Goal: Check status: Check status

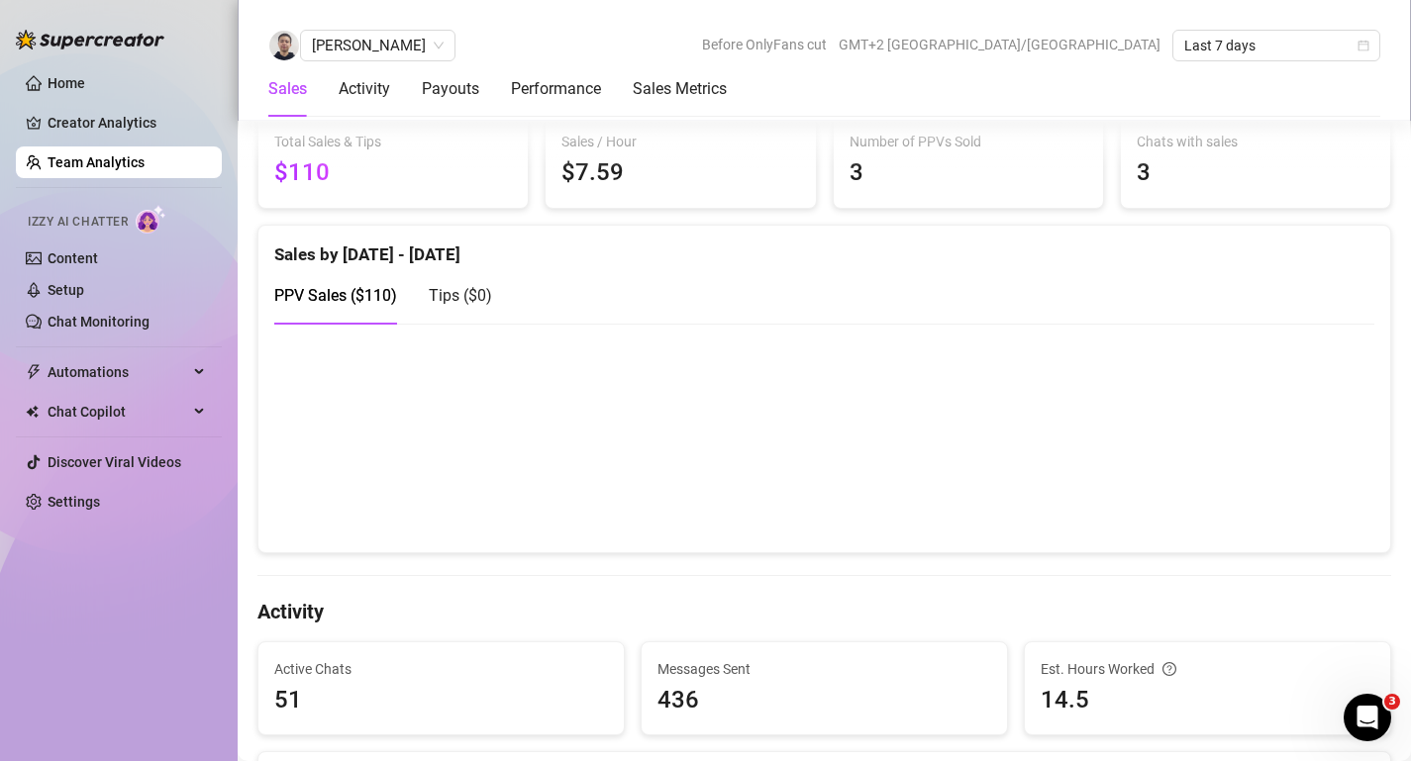
scroll to position [327, 0]
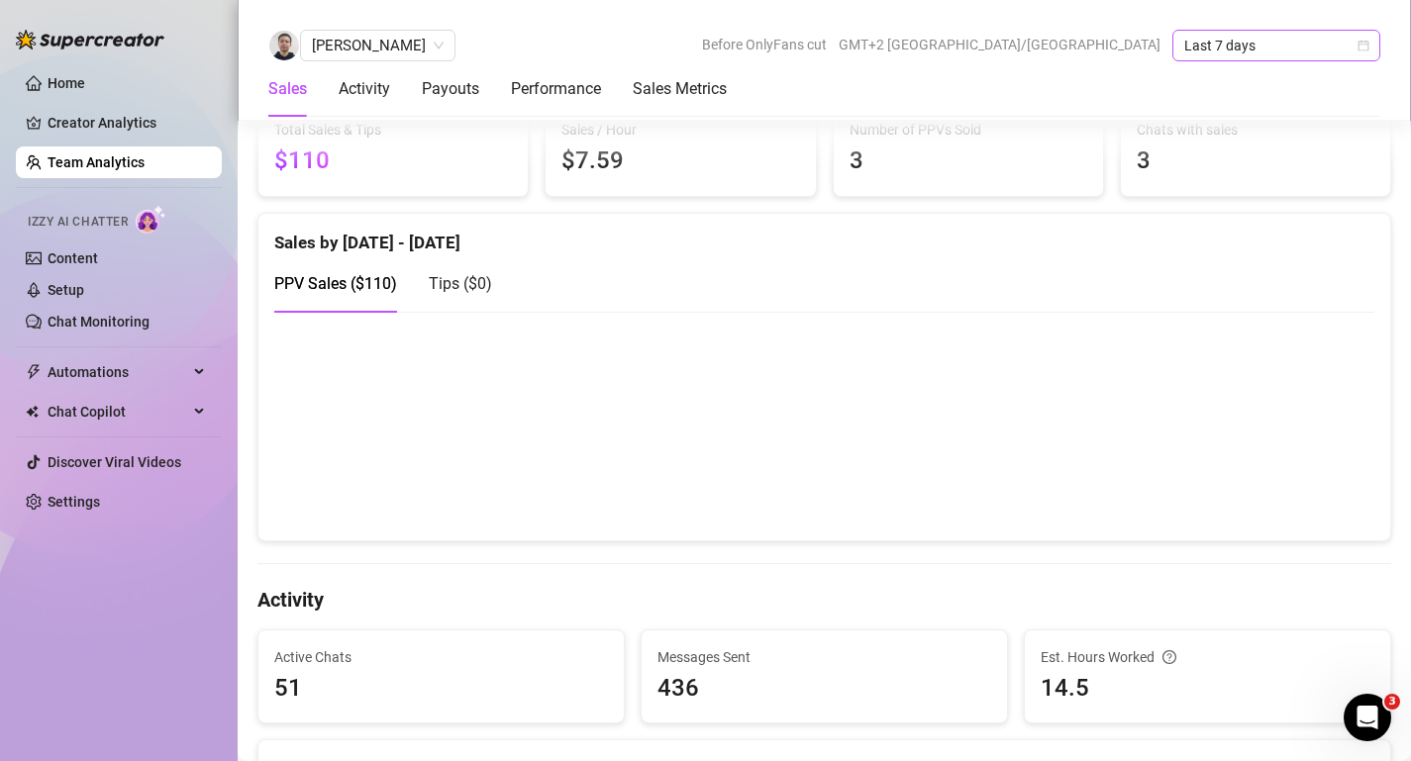
click at [1258, 50] on span "Last 7 days" at bounding box center [1276, 46] width 184 height 30
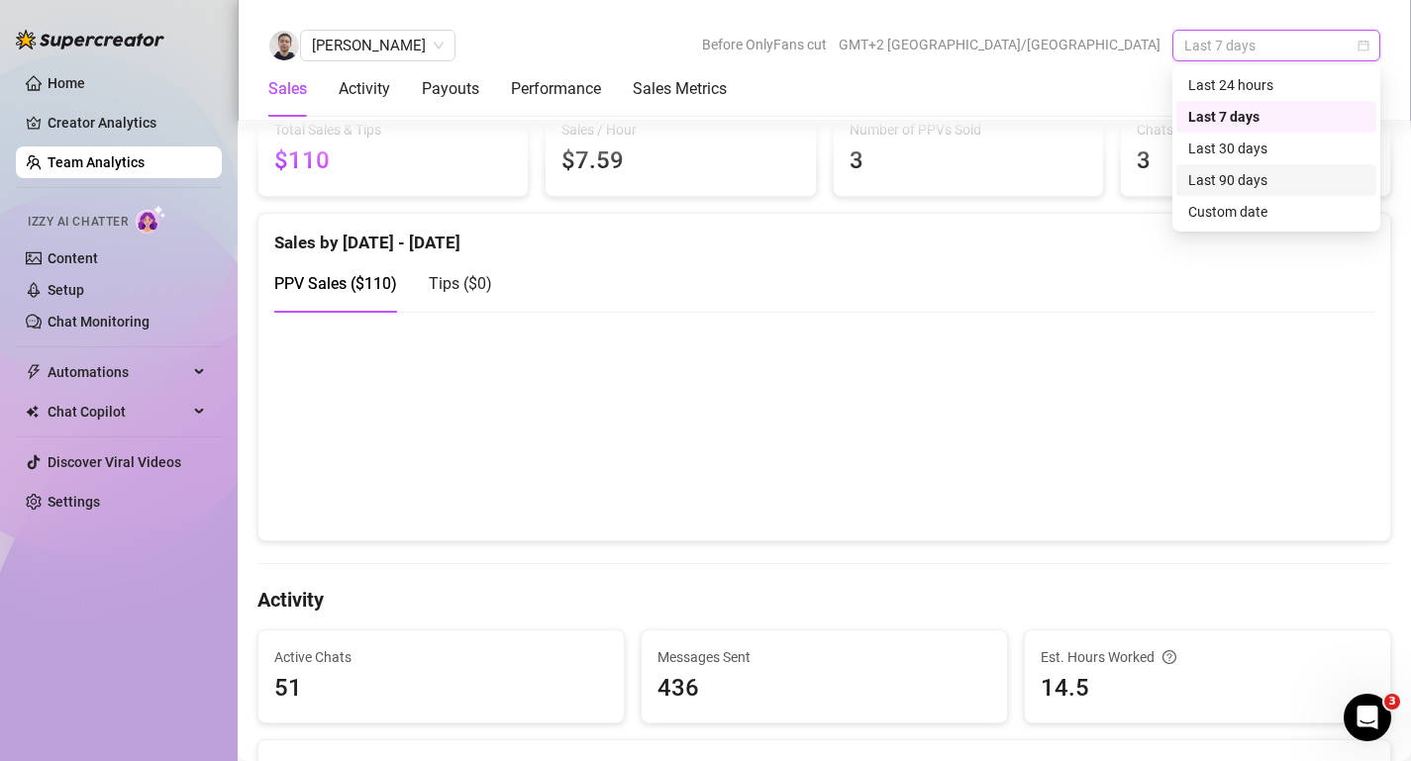
click at [1222, 181] on div "Last 90 days" at bounding box center [1276, 180] width 176 height 22
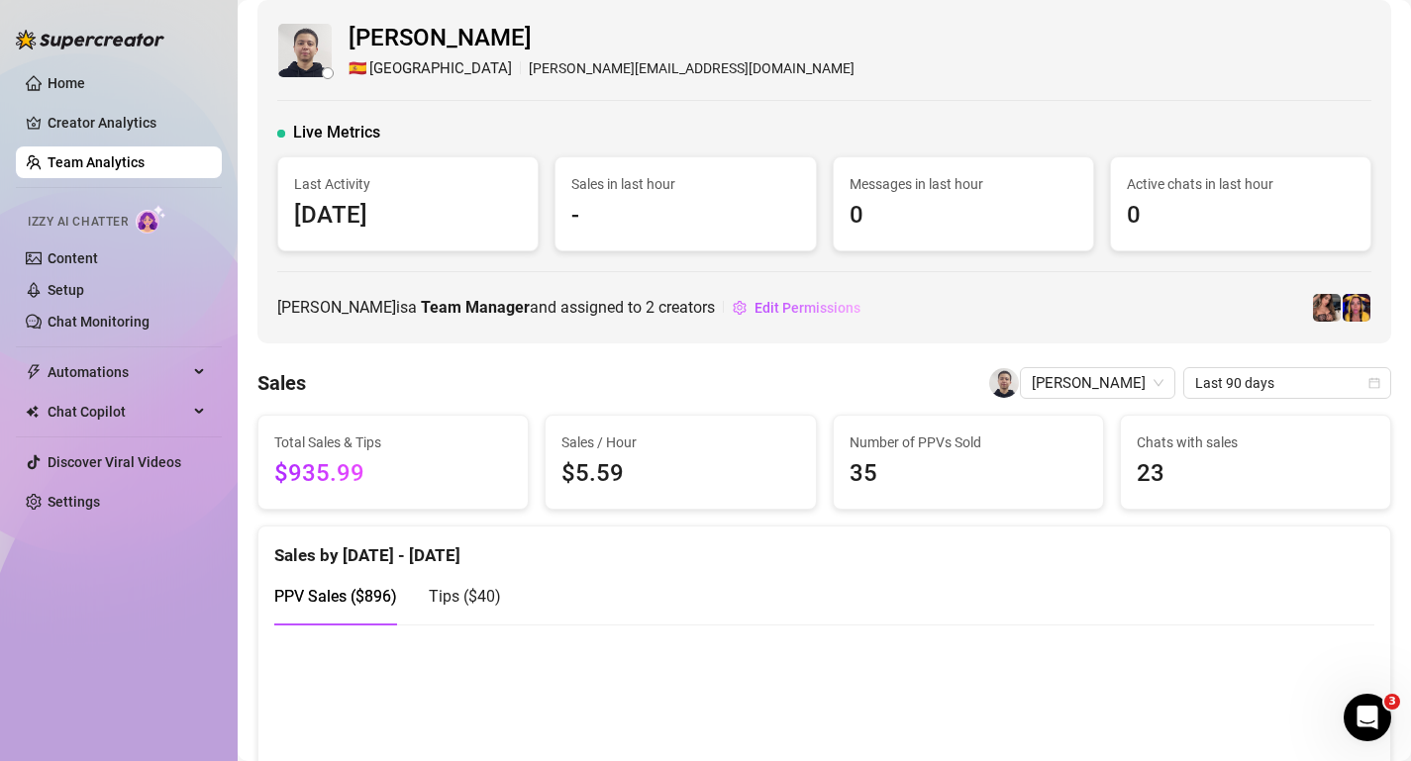
scroll to position [0, 0]
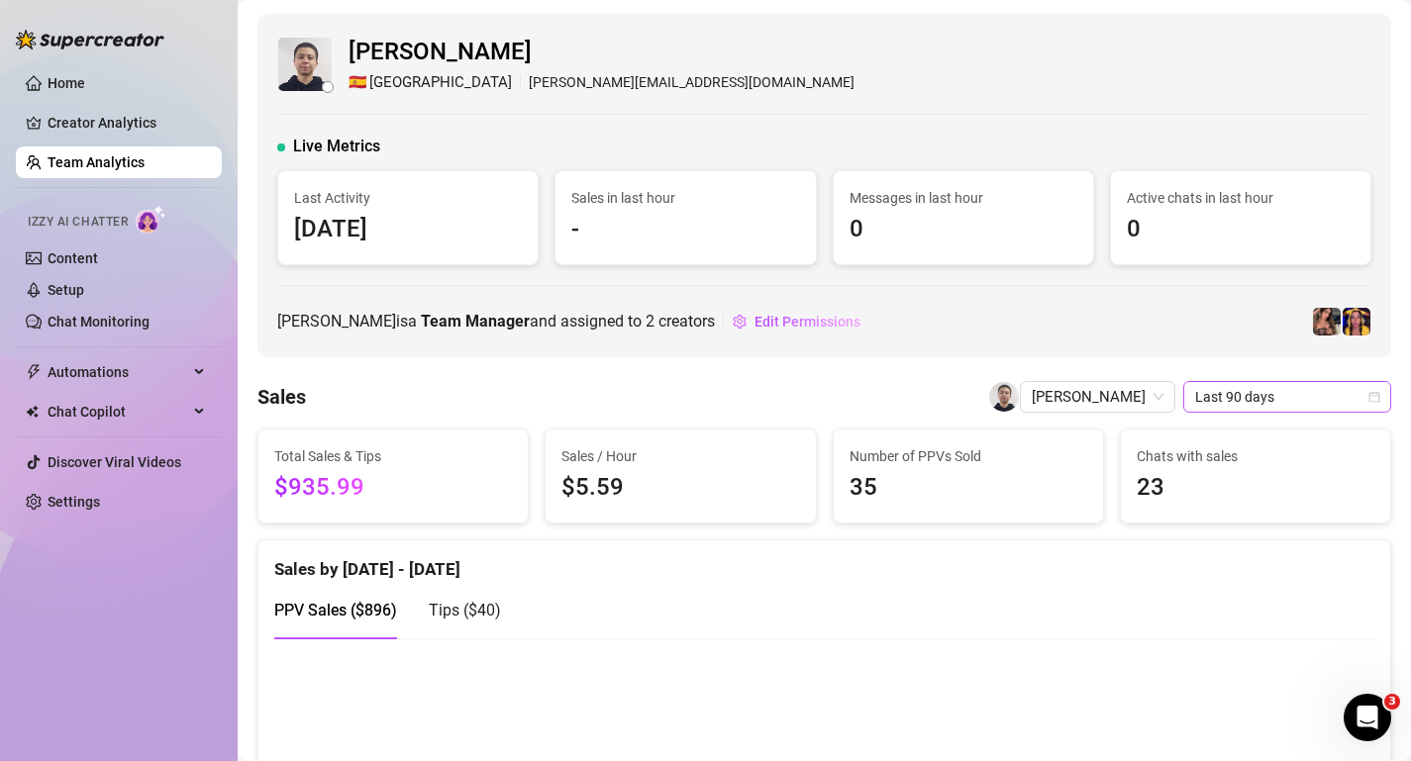
click at [1197, 403] on span "Last 90 days" at bounding box center [1287, 397] width 184 height 30
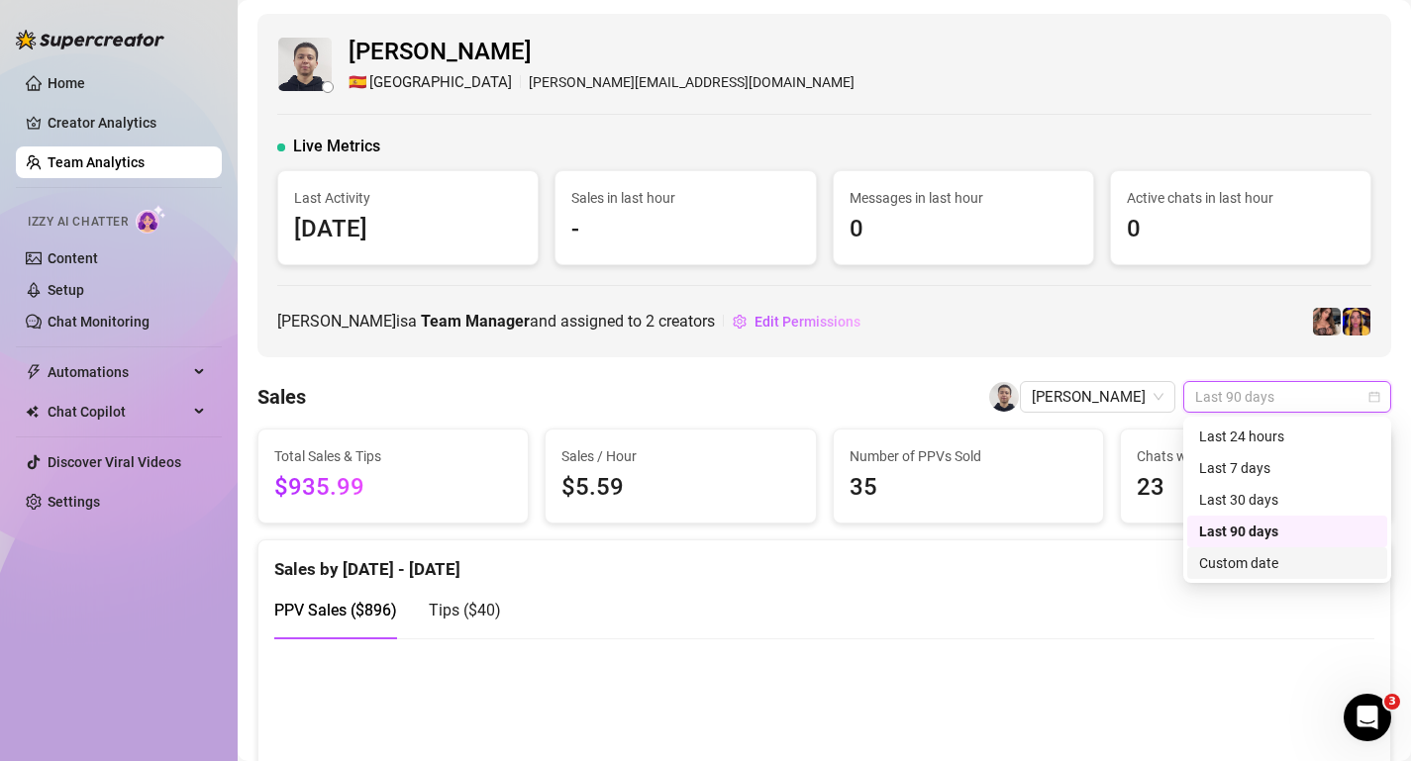
click at [1215, 569] on div "Custom date" at bounding box center [1287, 564] width 176 height 22
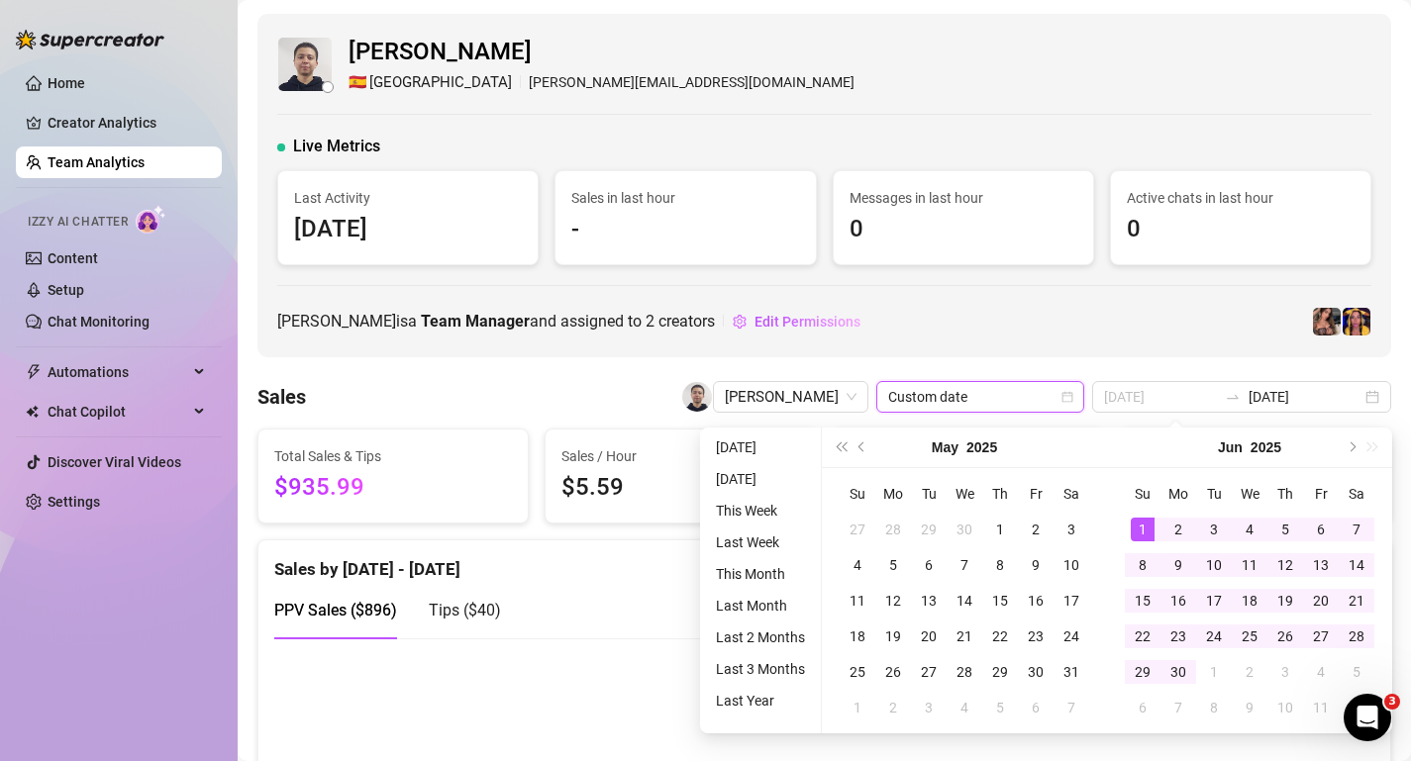
type input "[DATE]"
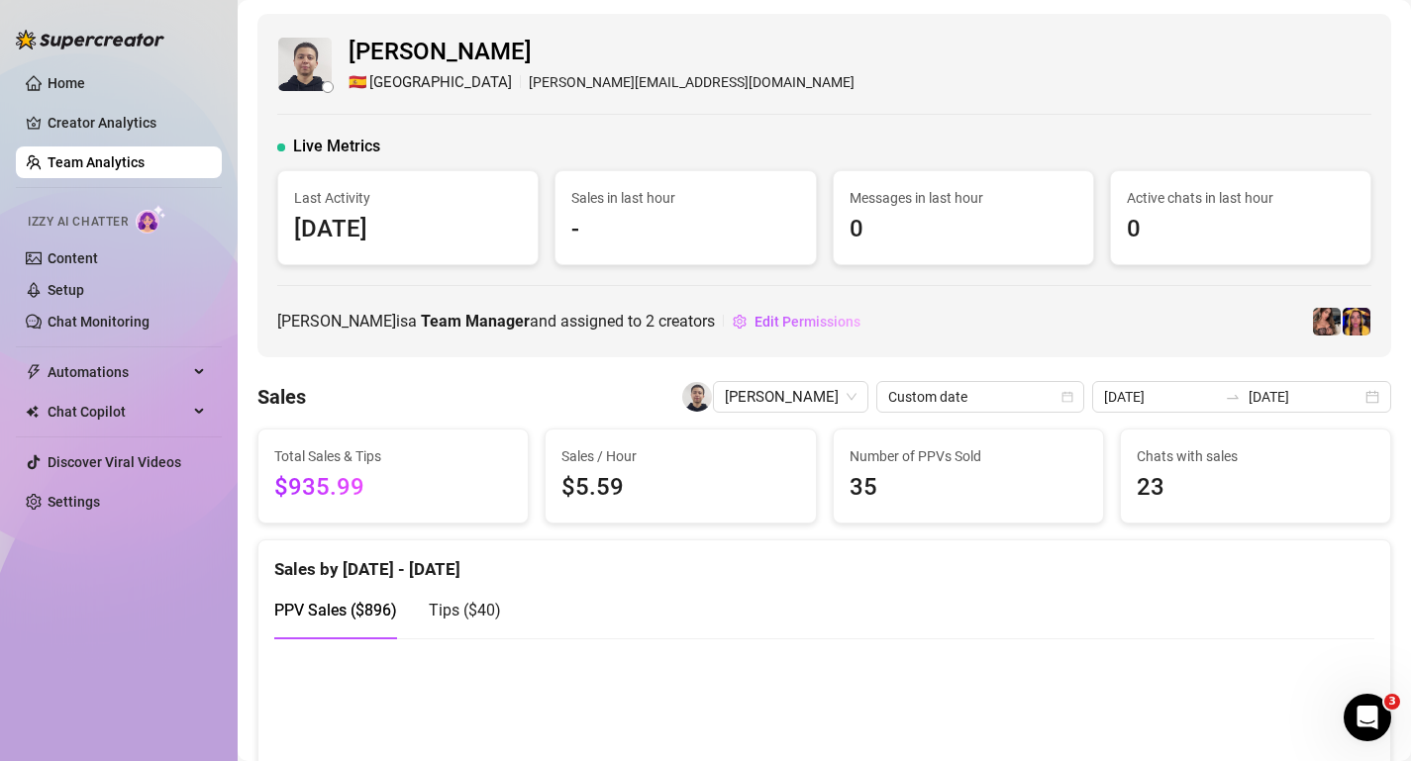
click at [617, 388] on div "Sales [PERSON_NAME] Custom date [DATE] [DATE]" at bounding box center [824, 397] width 1134 height 32
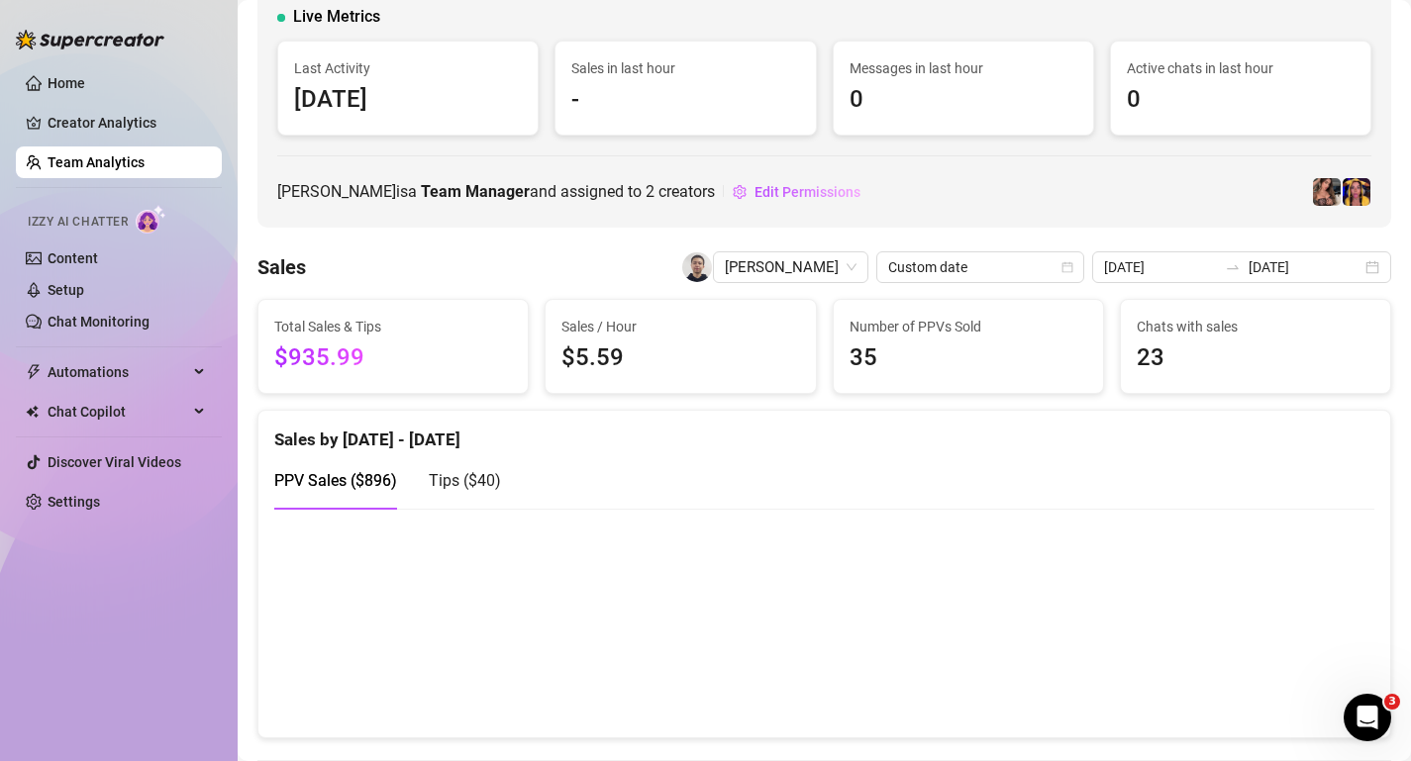
scroll to position [127, 0]
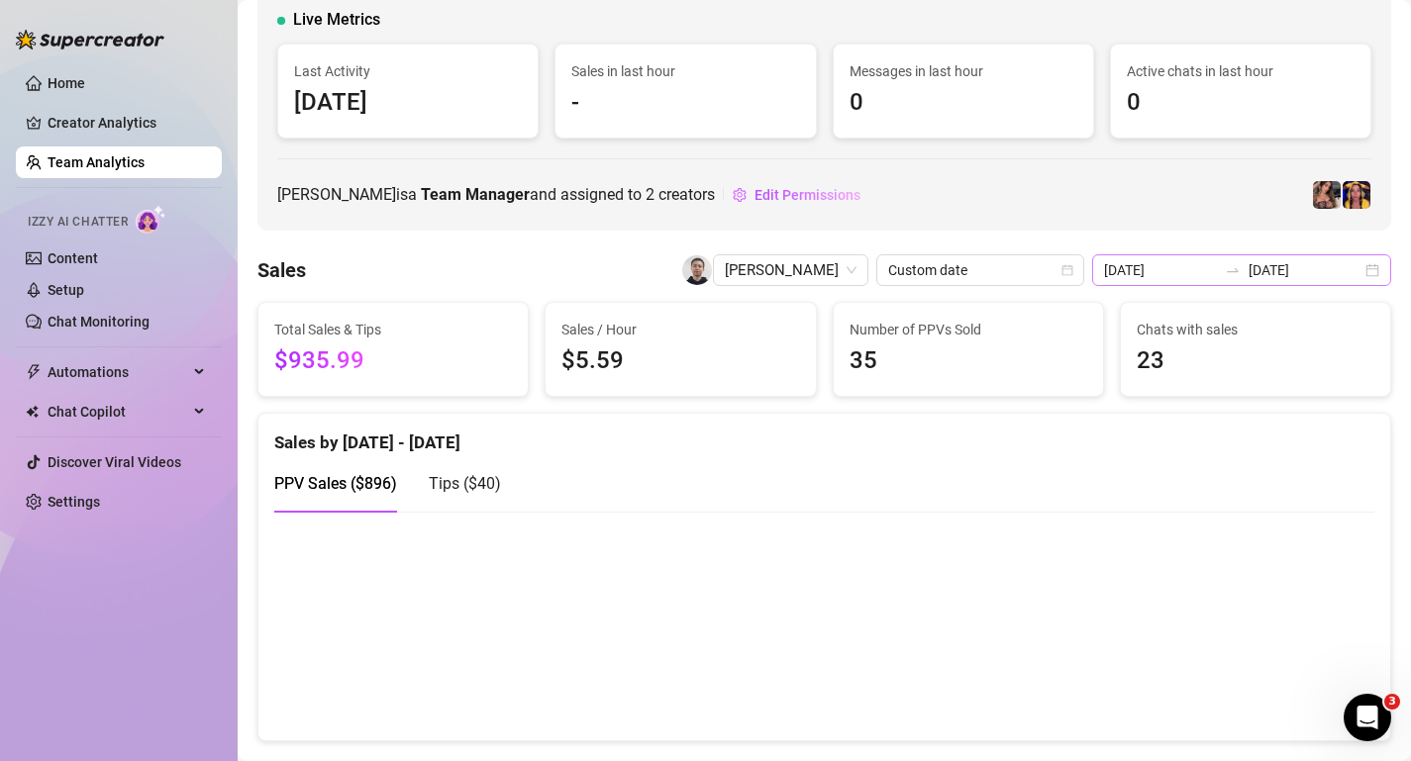
click at [1186, 283] on div "[DATE] [DATE]" at bounding box center [1241, 270] width 299 height 32
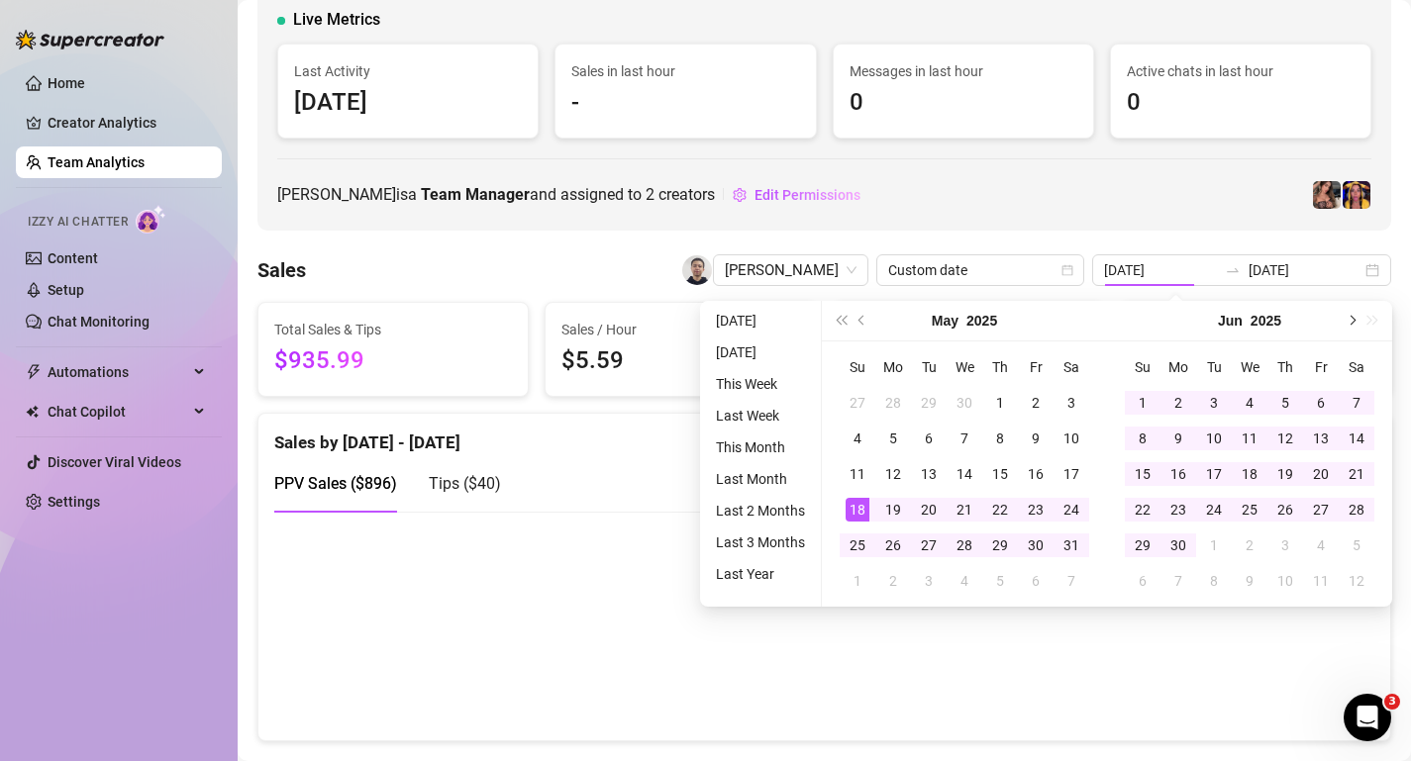
click at [1347, 328] on button "Next month (PageDown)" at bounding box center [1351, 321] width 22 height 40
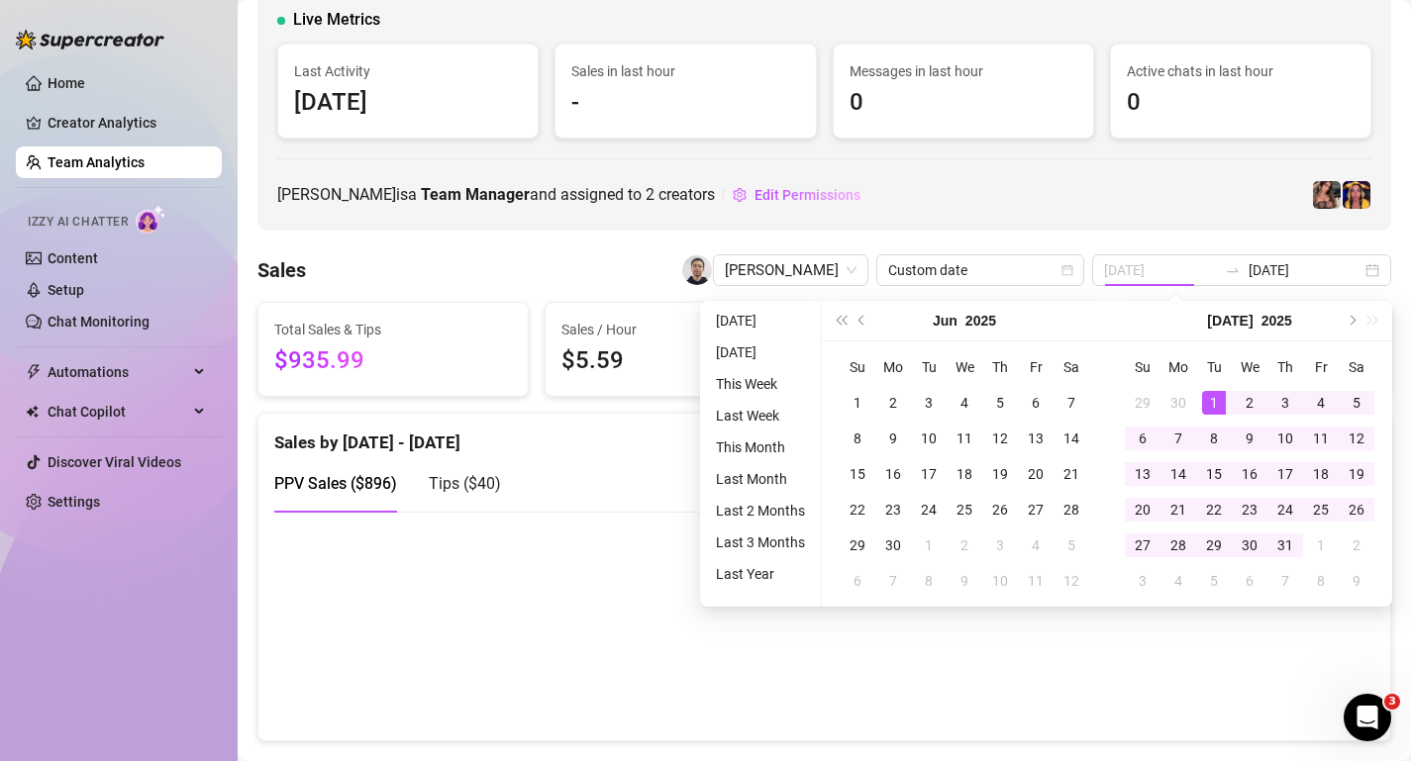
type input "[DATE]"
click at [1222, 402] on div "1" at bounding box center [1214, 403] width 24 height 24
click at [1350, 317] on span "Next month (PageDown)" at bounding box center [1351, 321] width 10 height 10
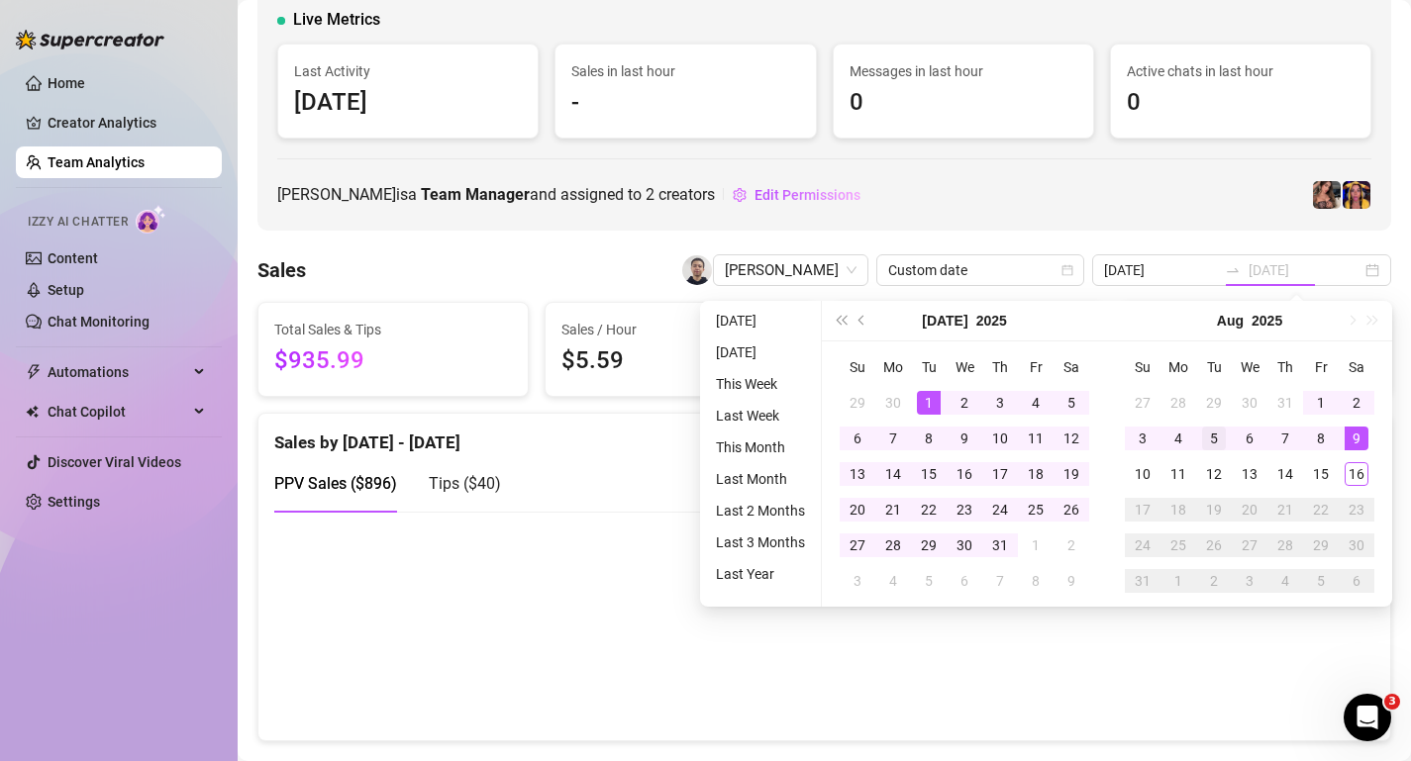
type input "[DATE]"
click at [1211, 437] on div "5" at bounding box center [1214, 439] width 24 height 24
type input "[DATE]"
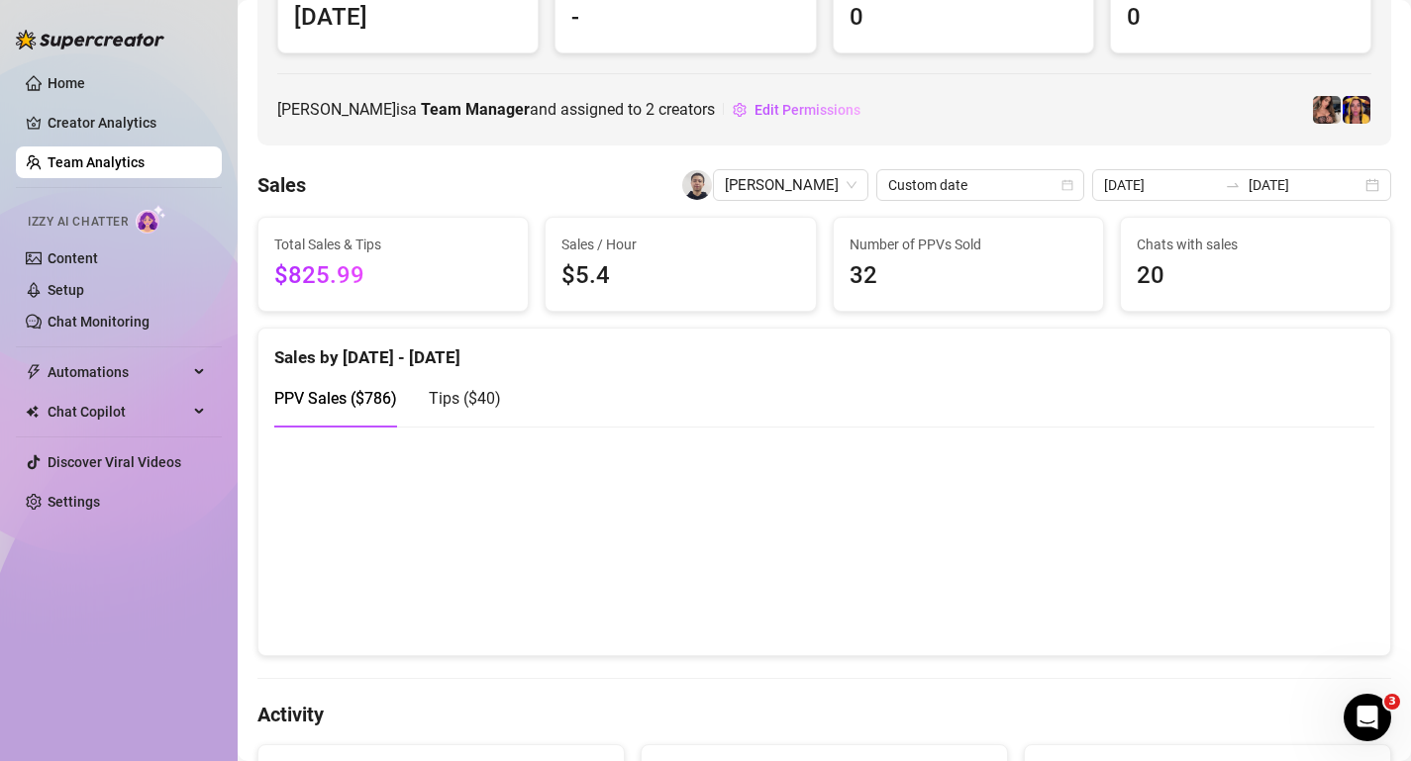
scroll to position [194, 0]
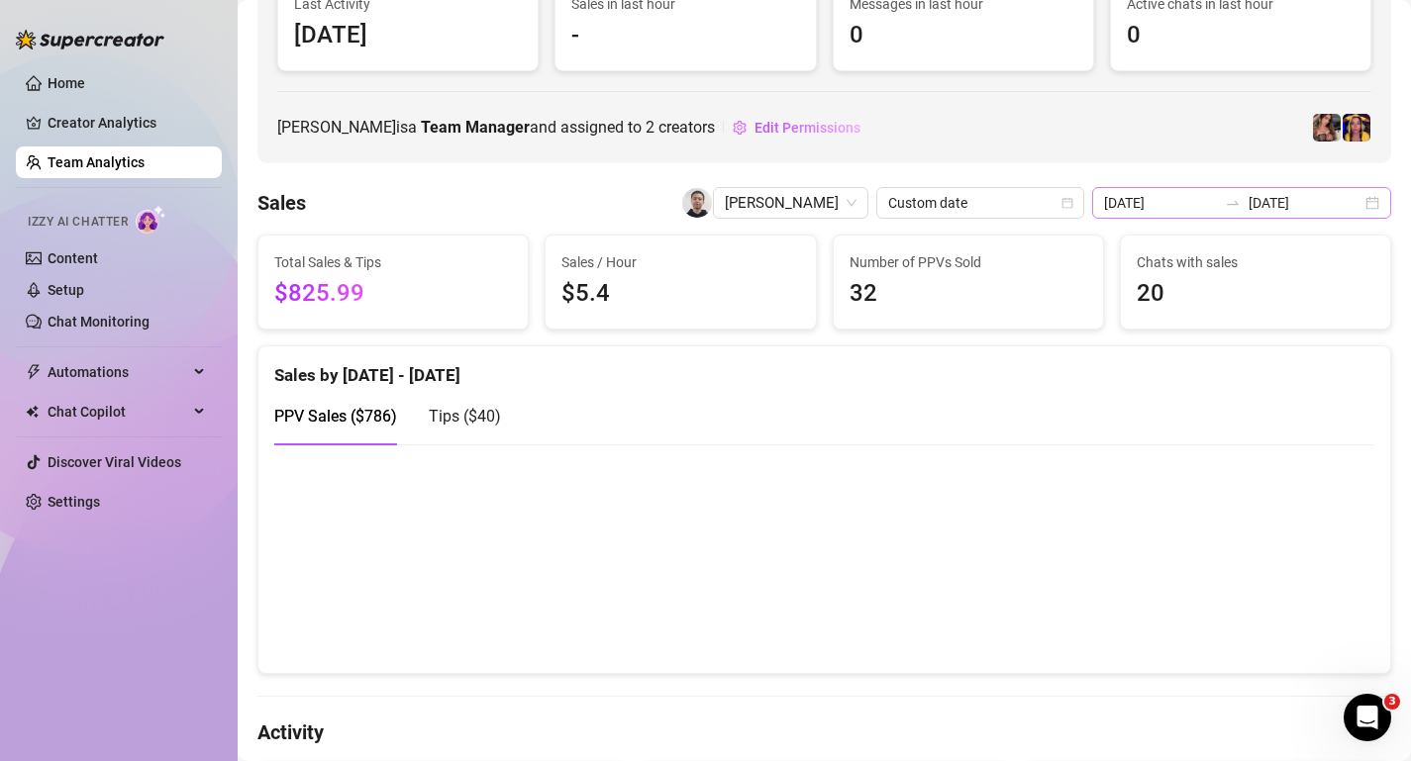
click at [1243, 206] on div at bounding box center [1233, 203] width 32 height 16
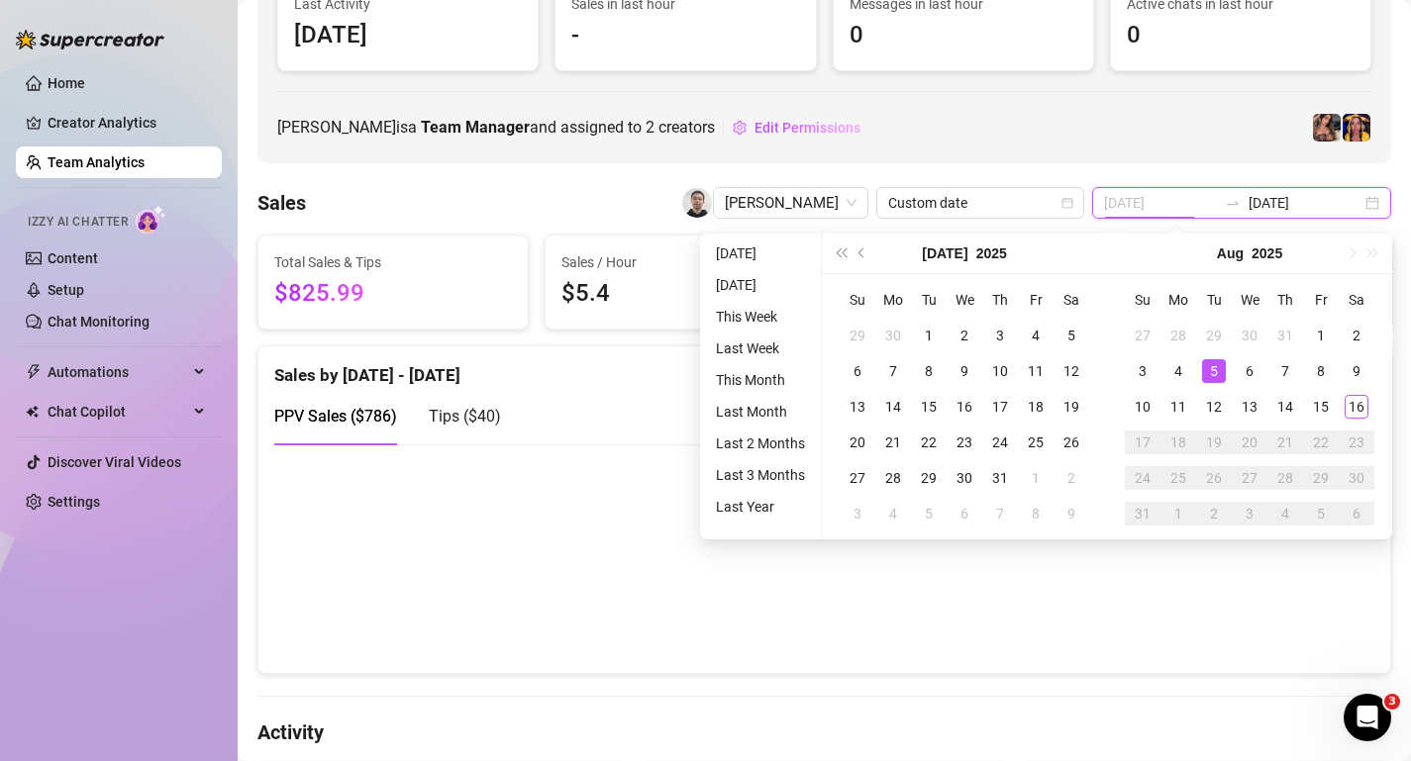
type input "[DATE]"
click at [1214, 369] on div "5" at bounding box center [1214, 371] width 24 height 24
type input "[DATE]"
click at [1359, 411] on div "16" at bounding box center [1357, 407] width 24 height 24
type input "[DATE]"
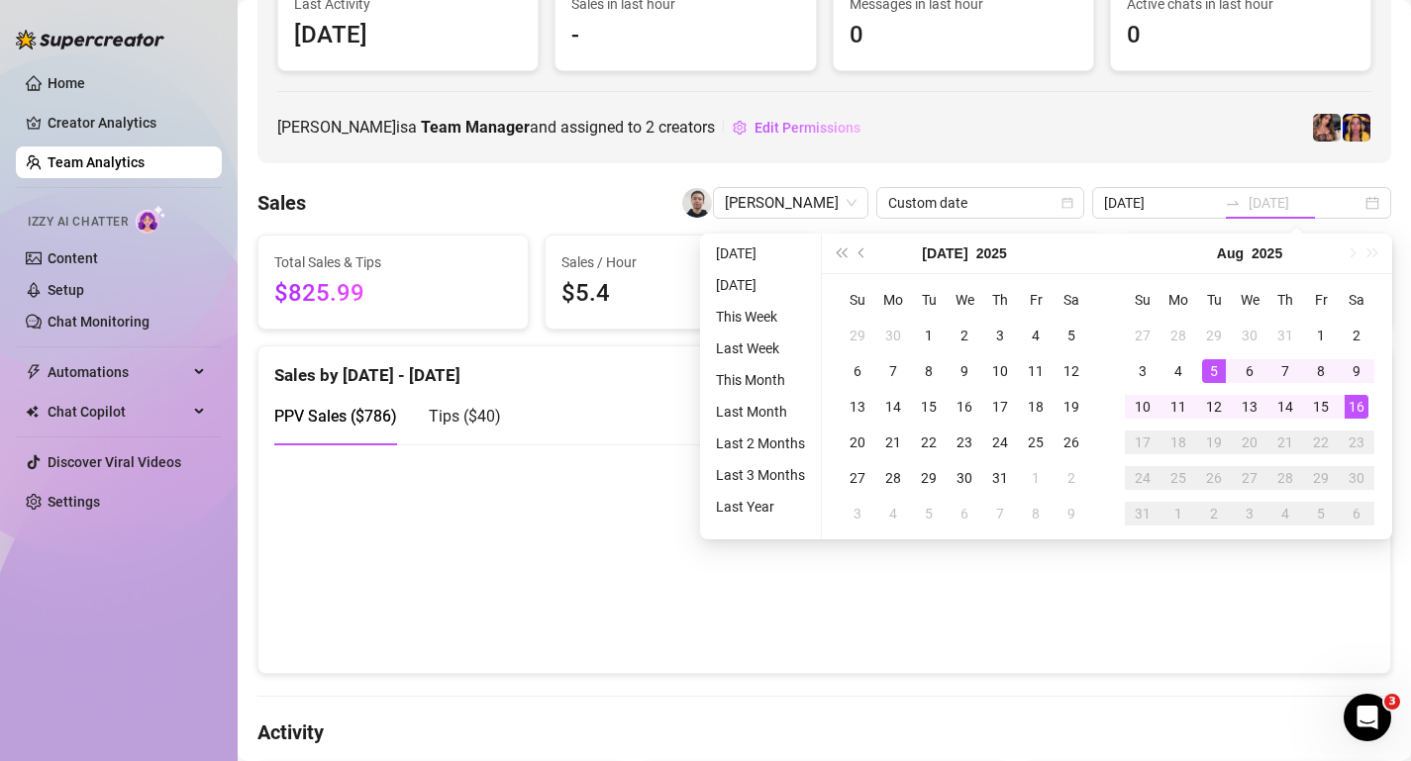
type input "[DATE]"
